Goal: Check status: Check status

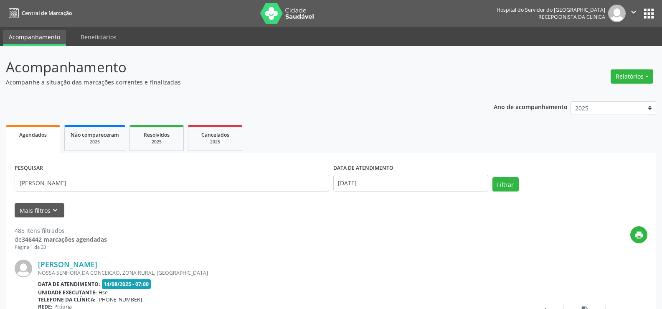
type input "aucresio antonio oliveira freitas"
click at [493, 177] on button "Filtrar" at bounding box center [506, 184] width 26 height 14
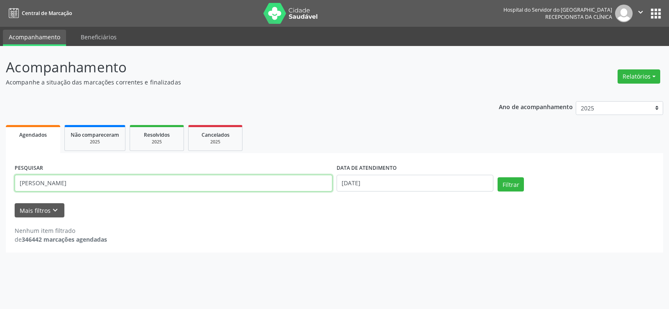
drag, startPoint x: 135, startPoint y: 180, endPoint x: 0, endPoint y: 143, distance: 140.3
click at [0, 143] on div "Acompanhamento Acompanhe a situação das marcações correntes e finalizadas Relat…" at bounding box center [334, 177] width 669 height 263
type input "benedito ferreira da silva"
click at [497, 177] on button "Filtrar" at bounding box center [510, 184] width 26 height 14
click at [161, 172] on div "PESQUISAR benedito ferreira da silva" at bounding box center [174, 180] width 322 height 36
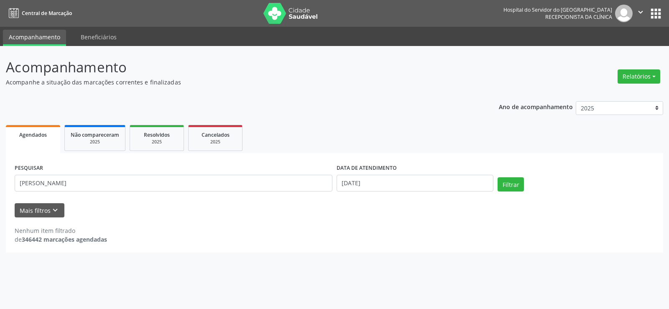
click at [161, 172] on div "PESQUISAR benedito ferreira da silva" at bounding box center [174, 180] width 322 height 36
drag, startPoint x: 161, startPoint y: 172, endPoint x: 162, endPoint y: 181, distance: 9.6
click at [161, 173] on div "PESQUISAR benedito ferreira da silva" at bounding box center [174, 180] width 322 height 36
click at [165, 184] on input "benedito ferreira da silva" at bounding box center [174, 183] width 318 height 17
click at [235, 129] on link "Cancelados 2025" at bounding box center [215, 138] width 54 height 26
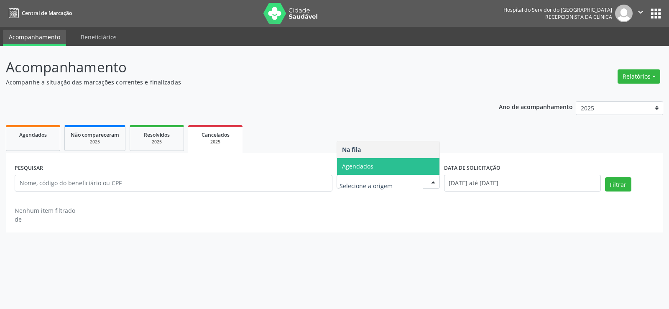
click at [391, 167] on span "Agendados" at bounding box center [388, 166] width 102 height 17
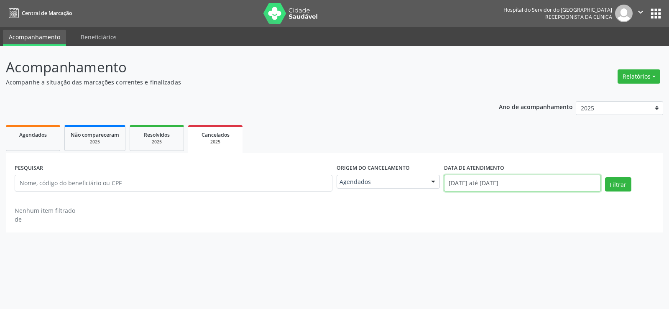
click at [494, 186] on input "[DATE] até [DATE]" at bounding box center [522, 183] width 157 height 17
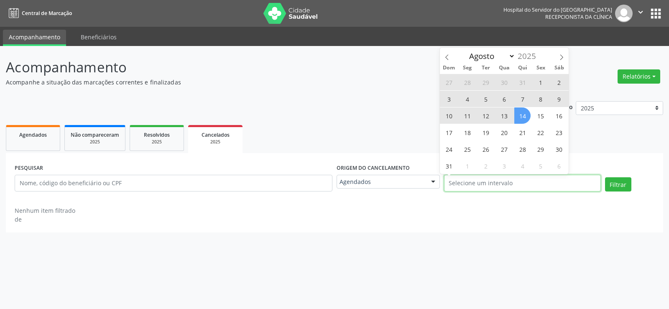
select select "0"
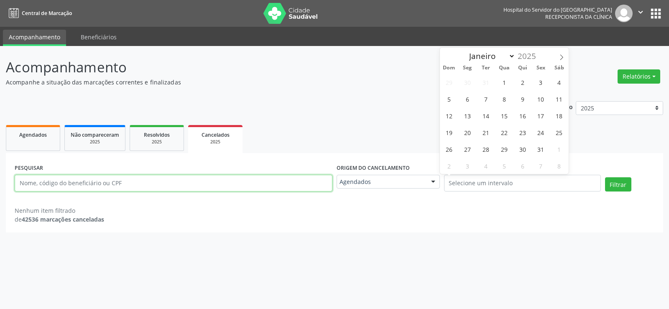
click at [80, 188] on input "text" at bounding box center [174, 183] width 318 height 17
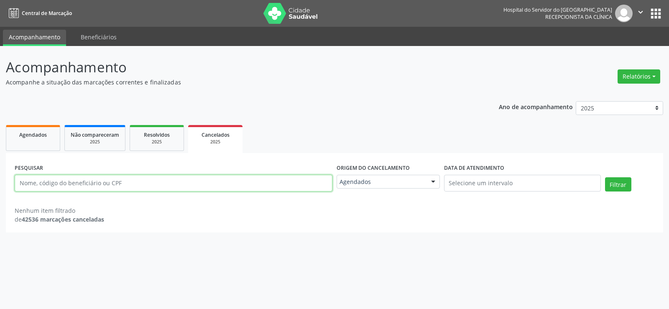
paste input "Eveline Antonieta Rego Silva"
click at [605, 177] on button "Filtrar" at bounding box center [618, 184] width 26 height 14
click at [198, 175] on input "Eveline Antonieta Rego Silva" at bounding box center [174, 183] width 318 height 17
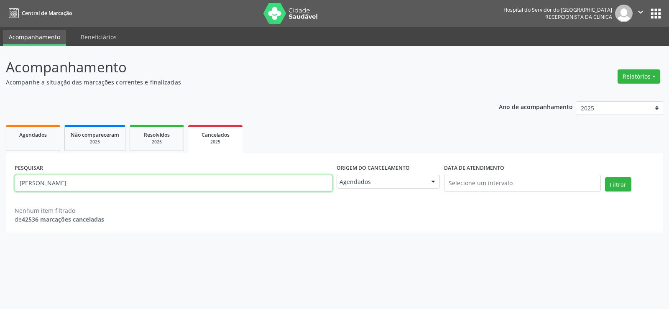
paste input "Claudio Fernandes de S"
click at [605, 177] on button "Filtrar" at bounding box center [618, 184] width 26 height 14
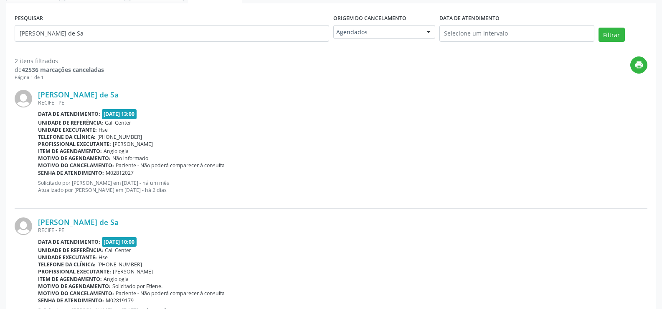
scroll to position [149, 0]
click at [118, 30] on input "Claudio Fernandes de Sa" at bounding box center [172, 33] width 315 height 17
paste input "Veronica de Melo Rodrigues da Silv"
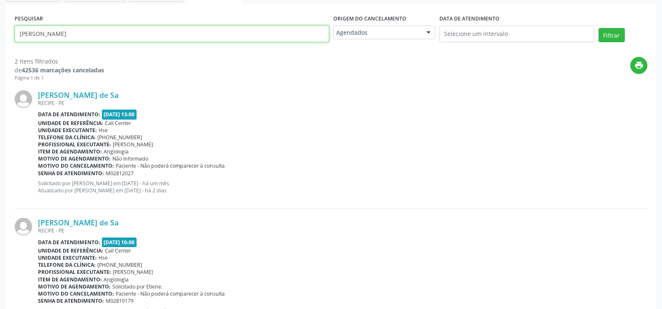
click at [599, 28] on button "Filtrar" at bounding box center [612, 35] width 26 height 14
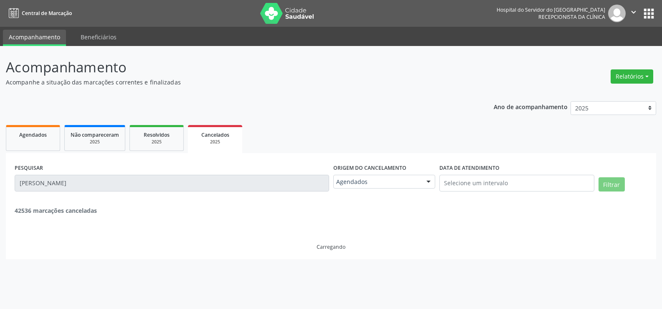
scroll to position [0, 0]
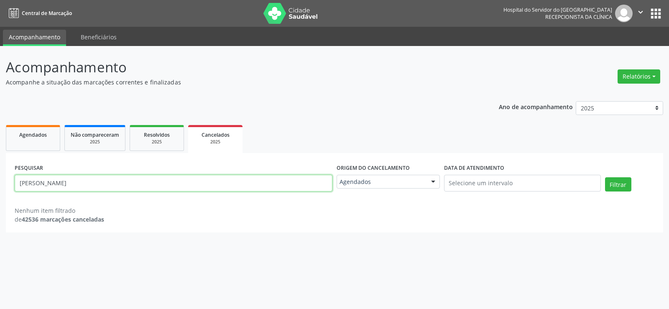
click at [139, 187] on input "Veronica de Melo Rodrigues da Silva" at bounding box center [174, 183] width 318 height 17
paste input "Mauricea Gomes de Mour"
click at [605, 177] on button "Filtrar" at bounding box center [618, 184] width 26 height 14
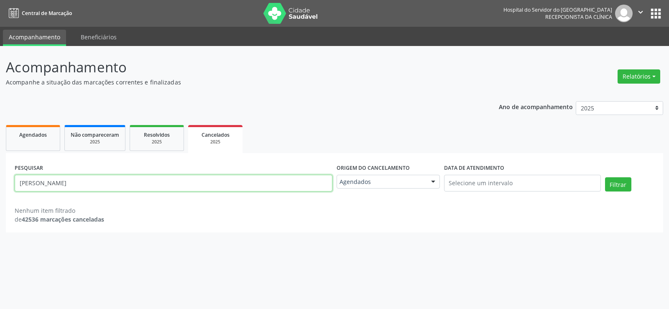
click at [142, 178] on input "Mauricea Gomes de Moura Silva" at bounding box center [174, 183] width 318 height 17
paste input "ria Madalena Pessoa Tenorio de A Fragoso"
click at [605, 177] on button "Filtrar" at bounding box center [618, 184] width 26 height 14
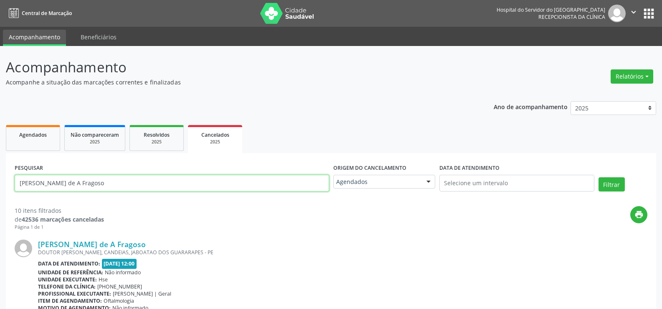
click at [181, 188] on input "Maria Madalena Pessoa Tenorio de A Fragoso" at bounding box center [172, 183] width 315 height 17
paste input "Damiana Alves da Silva"
click at [599, 177] on button "Filtrar" at bounding box center [612, 184] width 26 height 14
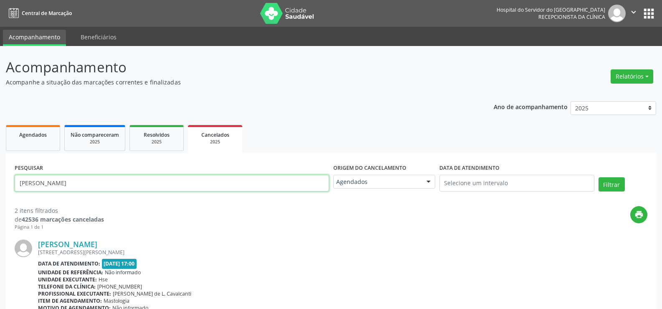
click at [161, 189] on input "Damiana Alves da Silva" at bounding box center [172, 183] width 315 height 17
paste input "Maria Isabel Gomes Soatamann"
click at [599, 177] on button "Filtrar" at bounding box center [612, 184] width 26 height 14
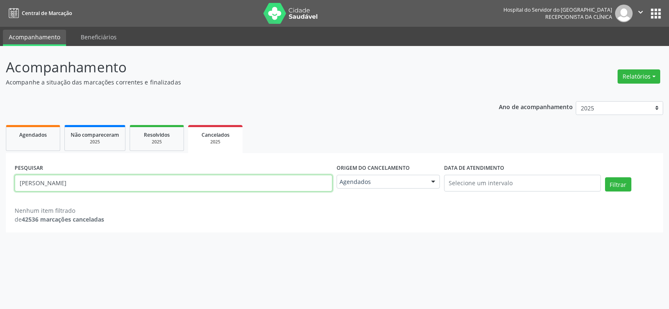
click at [141, 181] on input "Maria Isabel Gomes Soatamann" at bounding box center [174, 183] width 318 height 17
paste input "DULCINEIDE OLIVEIRA DE SOUZA SILVA"
click at [605, 177] on button "Filtrar" at bounding box center [618, 184] width 26 height 14
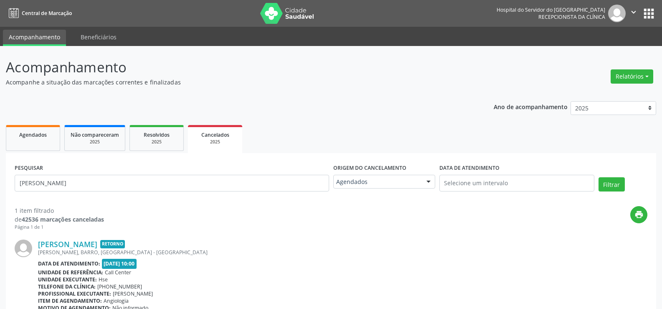
click at [187, 191] on div "PESQUISAR DULCINEIDE OLIVEIRA DE SOUZA SILVA" at bounding box center [172, 180] width 319 height 36
click at [186, 179] on input "DULCINEIDE OLIVEIRA DE SOUZA SILVA" at bounding box center [172, 183] width 315 height 17
paste input "Vital Higino Barbosa"
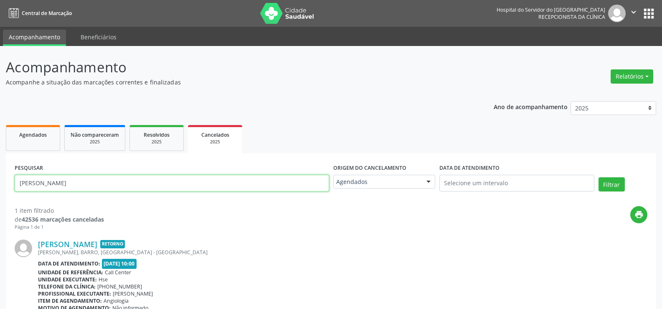
click at [599, 177] on button "Filtrar" at bounding box center [612, 184] width 26 height 14
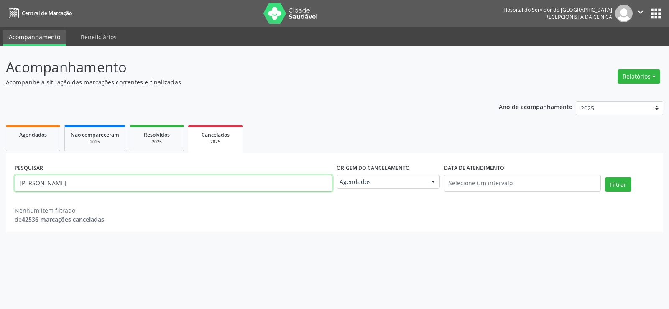
click at [155, 190] on input "Vital Higino Barbosa" at bounding box center [174, 183] width 318 height 17
paste input "Joao Simeao Sobrinho e Silv"
click at [605, 177] on button "Filtrar" at bounding box center [618, 184] width 26 height 14
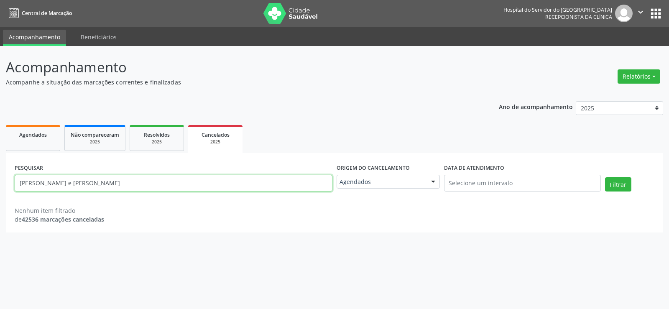
click at [190, 176] on input "Joao Simeao Sobrinho e Silva" at bounding box center [174, 183] width 318 height 17
paste input "Ednalva Dias da"
click at [605, 177] on button "Filtrar" at bounding box center [618, 184] width 26 height 14
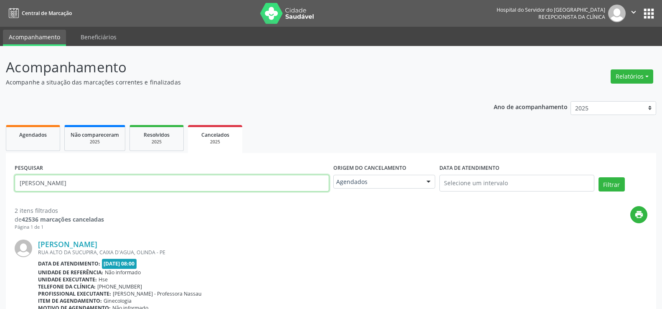
click at [168, 184] on input "Ednalva Dias da Silva" at bounding box center [172, 183] width 315 height 17
paste input "Severina de Freitas Ferreir"
click at [599, 177] on button "Filtrar" at bounding box center [612, 184] width 26 height 14
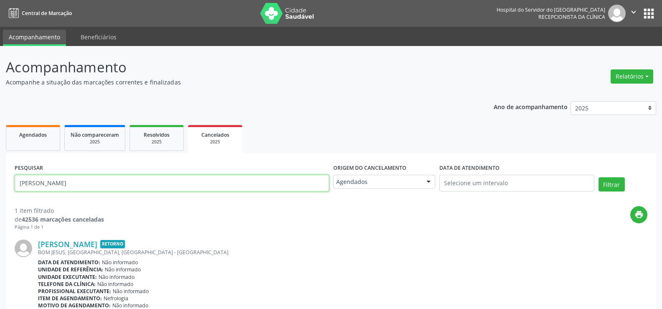
drag, startPoint x: 112, startPoint y: 179, endPoint x: 0, endPoint y: 165, distance: 113.2
click at [0, 165] on div "Acompanhamento Acompanhe a situação das marcações correntes e finalizadas Relat…" at bounding box center [331, 208] width 662 height 324
paste input "Michelle Patricia Aldenice de Noronha Reino"
type input "Michelle Patricia Aldenice de Noronha Reino"
click at [599, 177] on button "Filtrar" at bounding box center [612, 184] width 26 height 14
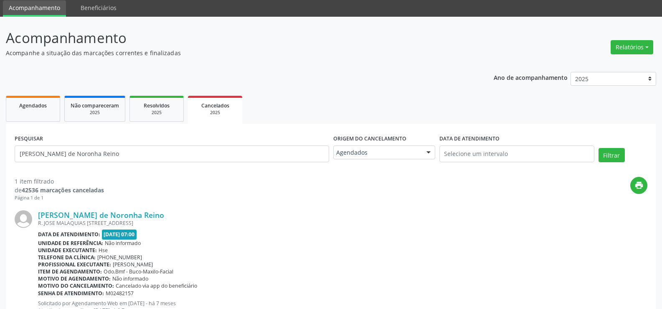
scroll to position [64, 0]
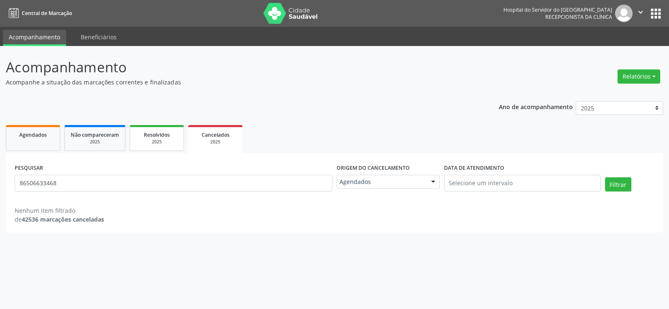
click at [161, 133] on span "Resolvidos" at bounding box center [157, 134] width 26 height 7
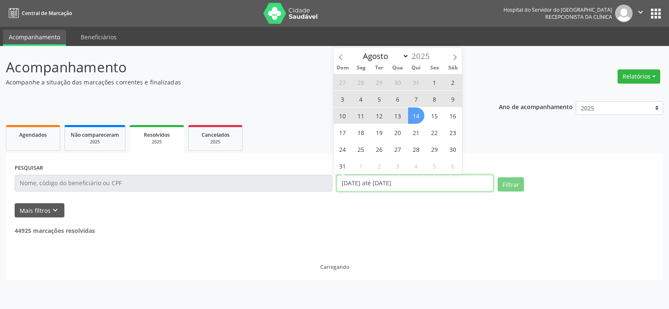
click at [375, 189] on input "[DATE] até [DATE]" at bounding box center [414, 183] width 157 height 17
select select "0"
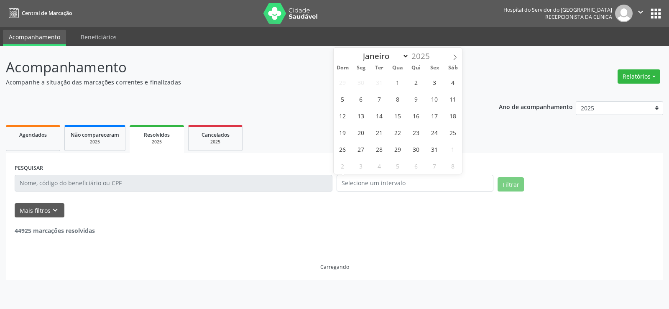
click at [292, 107] on div "Ano de acompanhamento 2025 2024 2023 2022 2021 Agendados Não compareceram 2025 …" at bounding box center [334, 187] width 657 height 184
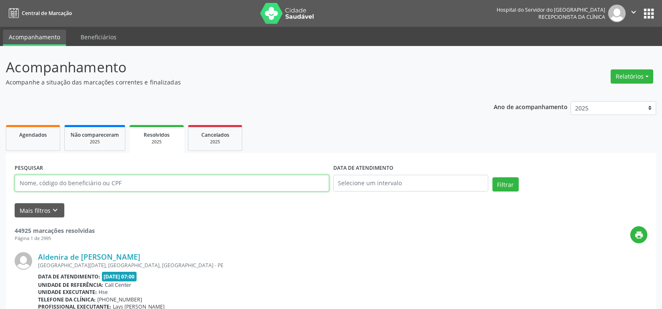
click at [158, 183] on input "text" at bounding box center [172, 183] width 315 height 17
paste input "86506633468"
type input "86506633468"
click at [493, 177] on button "Filtrar" at bounding box center [506, 184] width 26 height 14
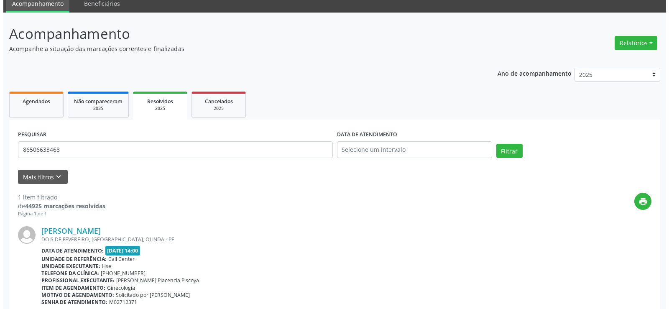
scroll to position [76, 0]
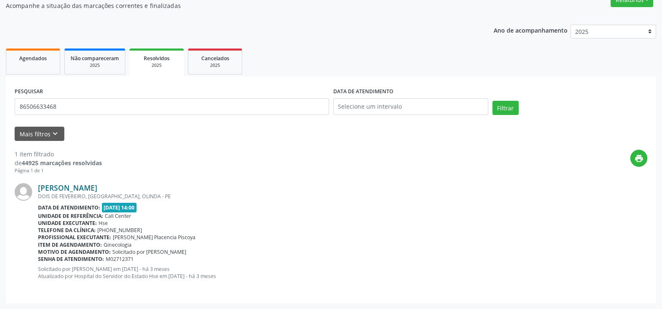
click at [97, 183] on link "[PERSON_NAME]" at bounding box center [67, 187] width 59 height 9
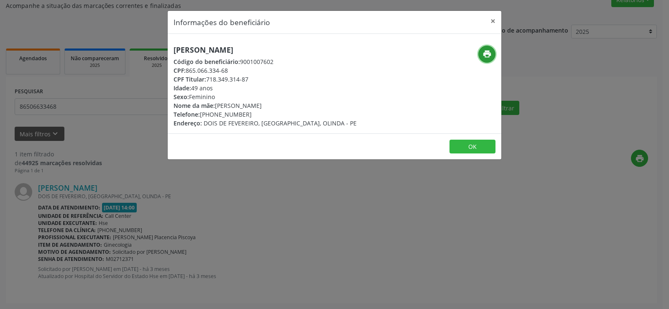
click at [478, 56] on button "print" at bounding box center [486, 54] width 17 height 17
